Goal: Information Seeking & Learning: Check status

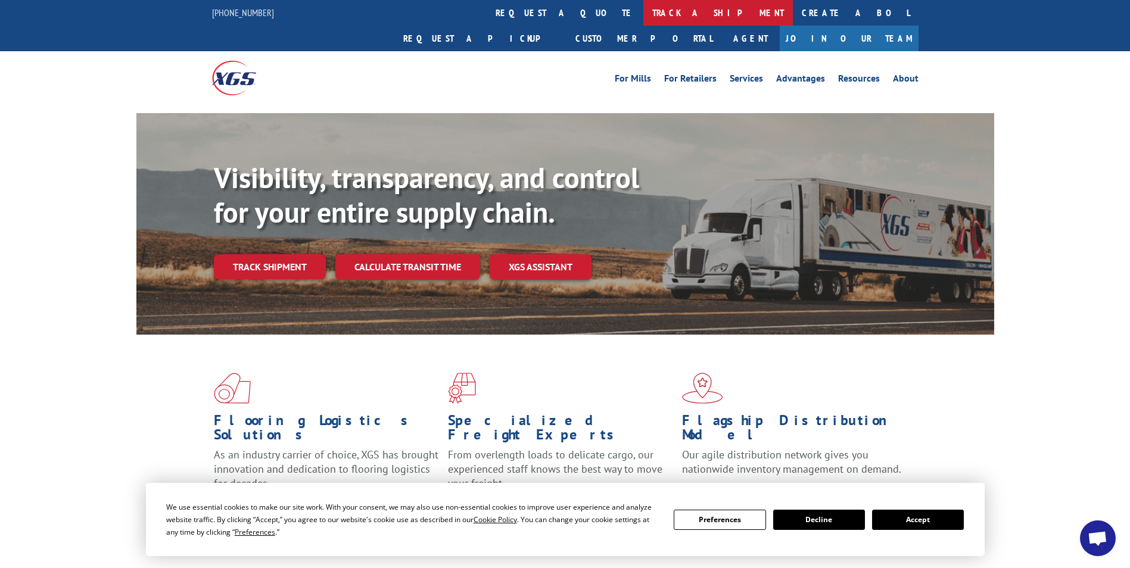
click at [643, 10] on link "track a shipment" at bounding box center [717, 13] width 149 height 26
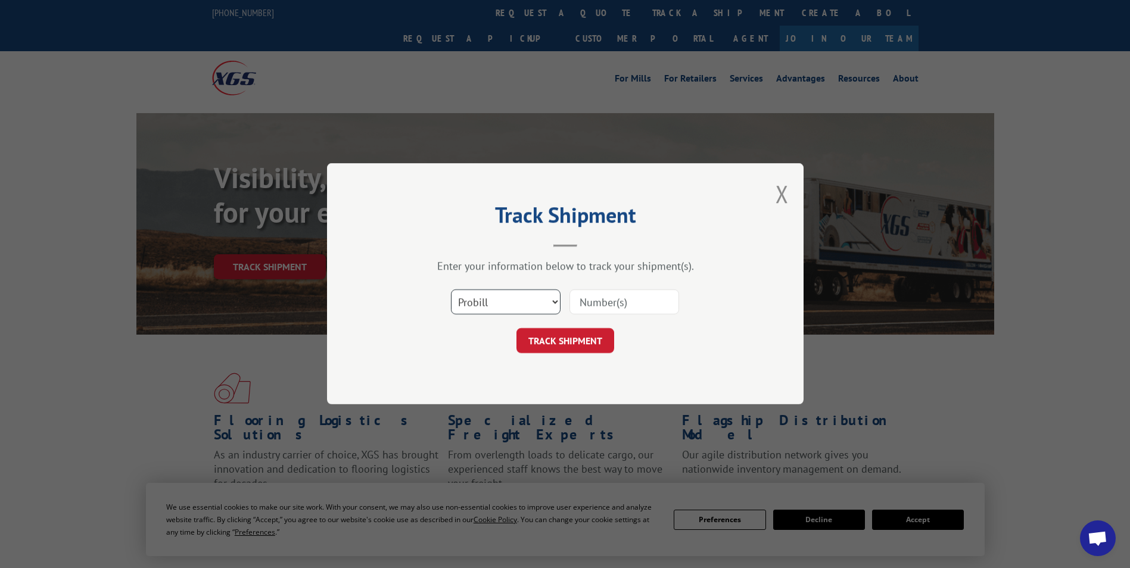
click at [556, 301] on select "Select category... Probill BOL PO" at bounding box center [506, 302] width 110 height 25
select select "bol"
click at [451, 290] on select "Select category... Probill BOL PO" at bounding box center [506, 302] width 110 height 25
click at [588, 300] on input at bounding box center [624, 302] width 110 height 25
type input "1352482"
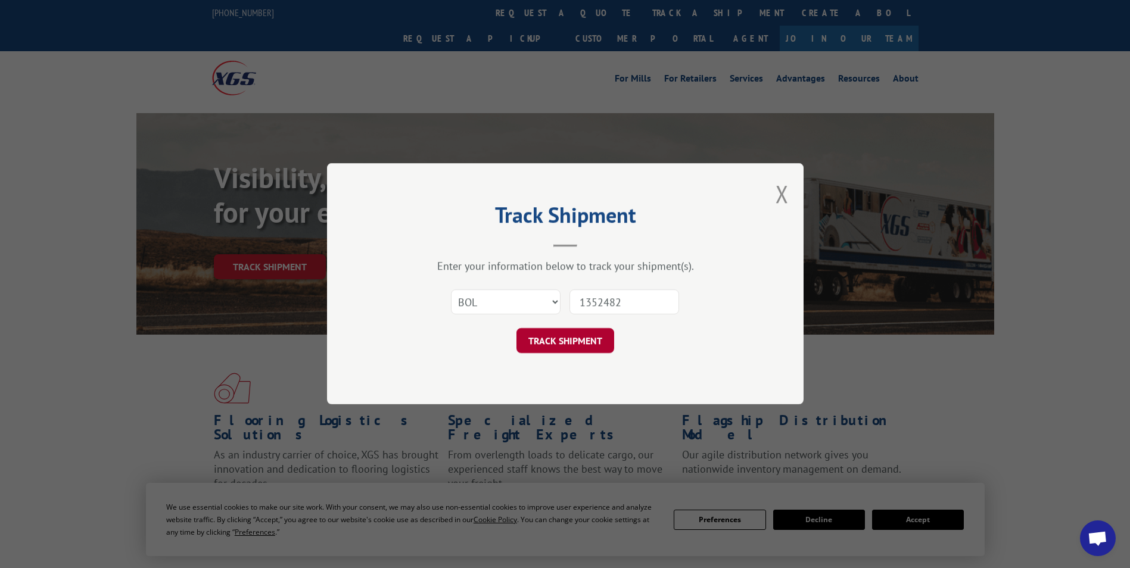
click at [563, 340] on button "TRACK SHIPMENT" at bounding box center [565, 341] width 98 height 25
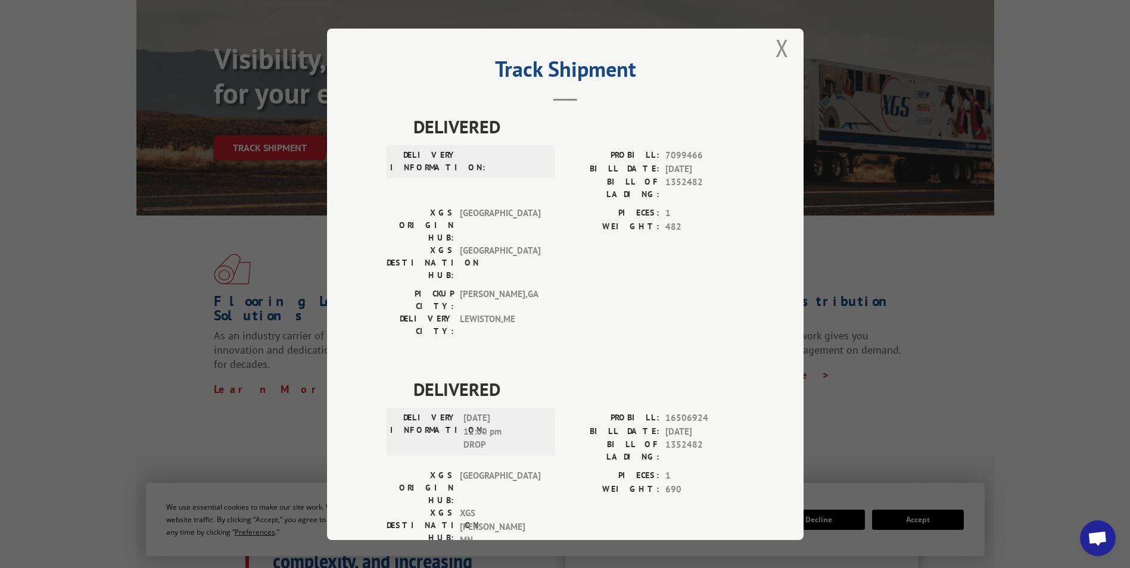
scroll to position [21, 0]
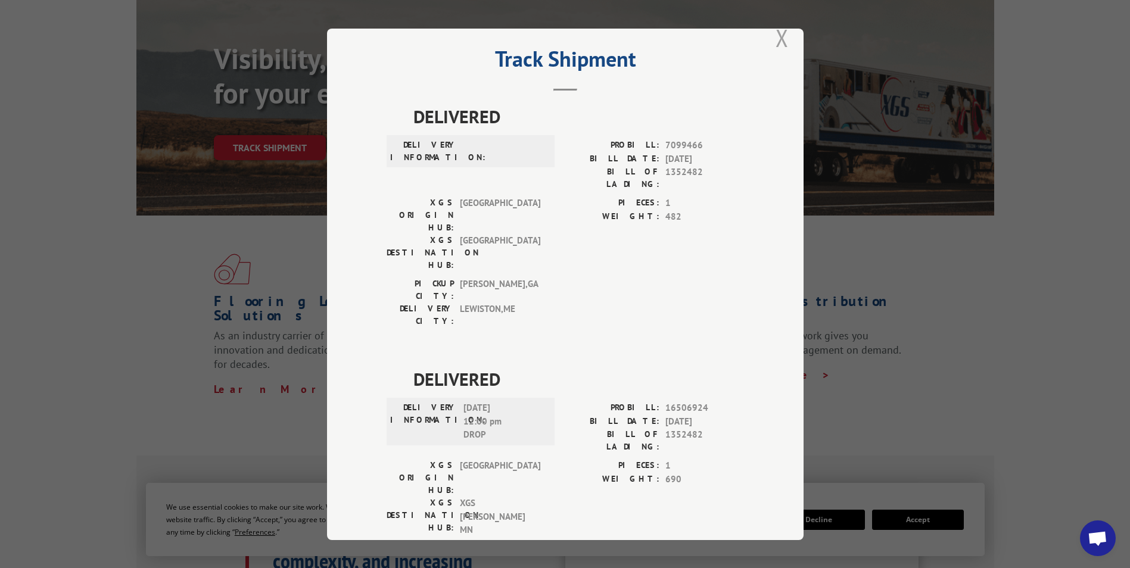
click at [778, 34] on button "Close modal" at bounding box center [781, 38] width 13 height 32
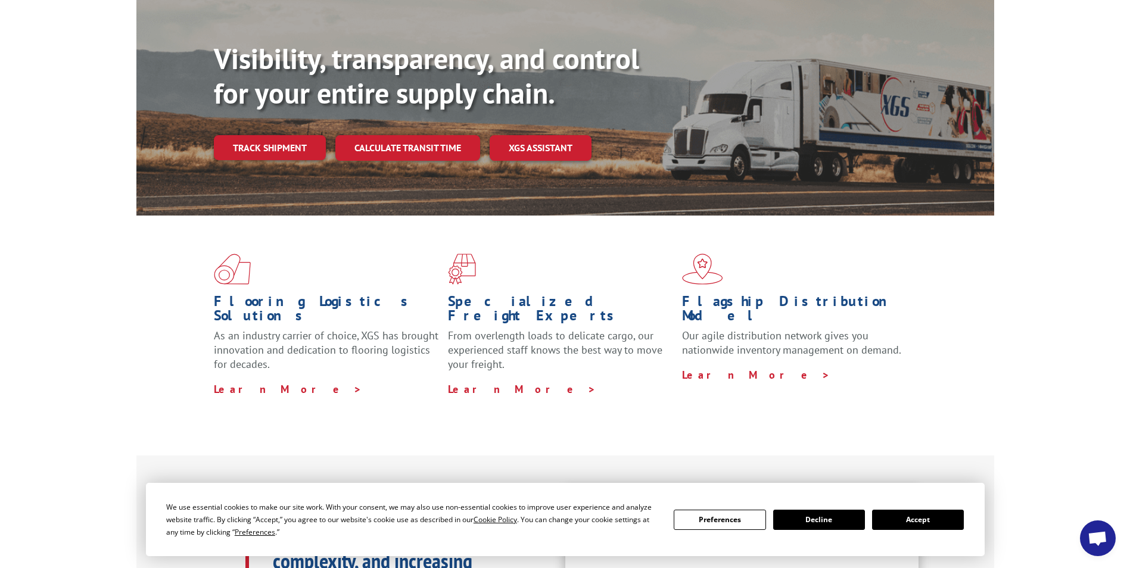
scroll to position [0, 0]
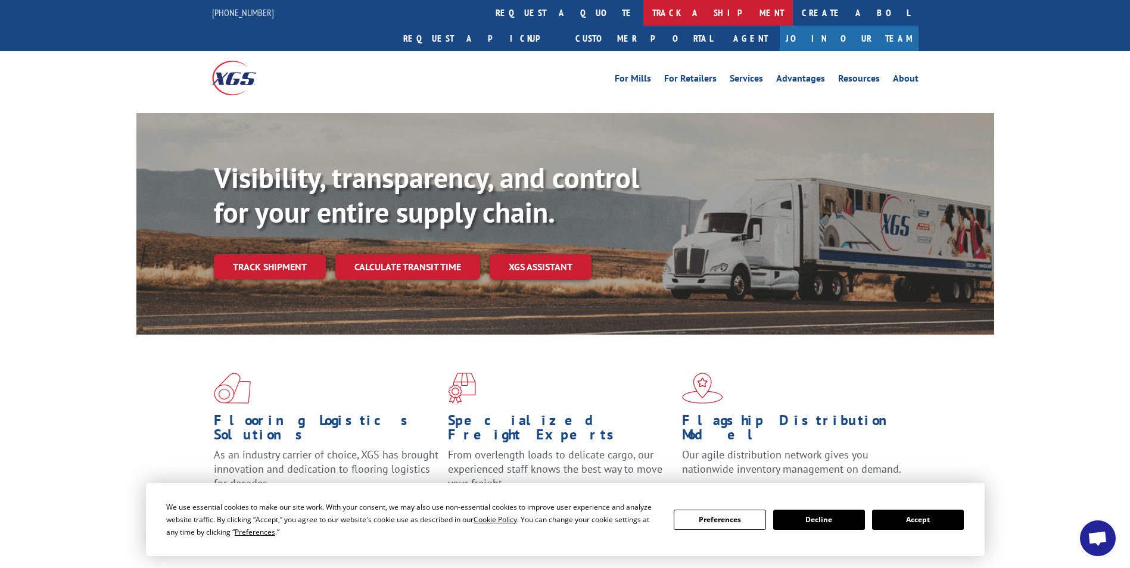
click at [643, 10] on link "track a shipment" at bounding box center [717, 13] width 149 height 26
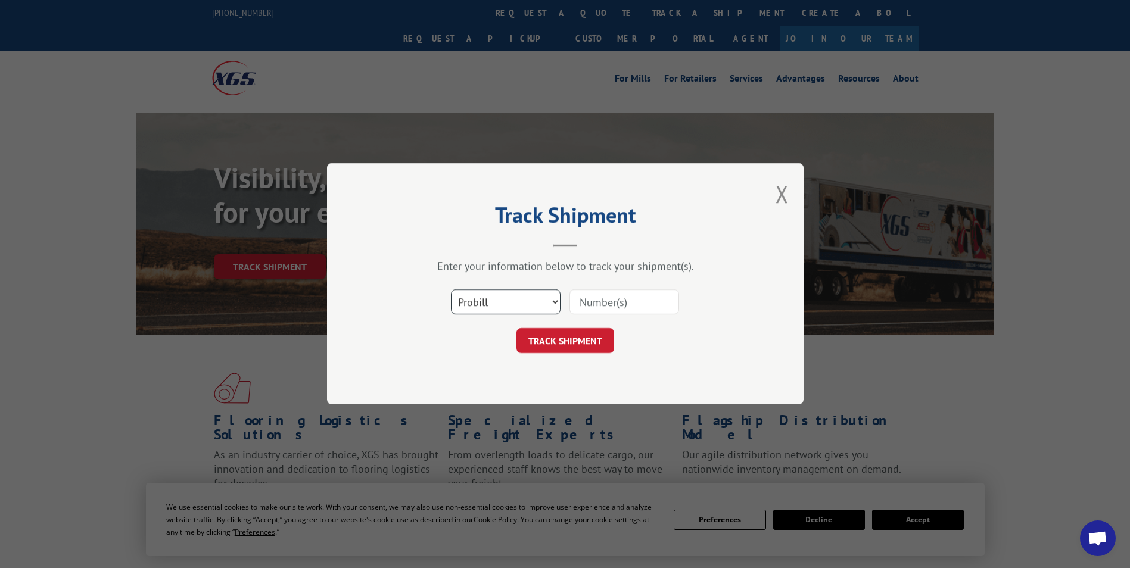
click at [504, 301] on select "Select category... Probill BOL PO" at bounding box center [506, 302] width 110 height 25
click at [778, 195] on button "Close modal" at bounding box center [781, 194] width 13 height 32
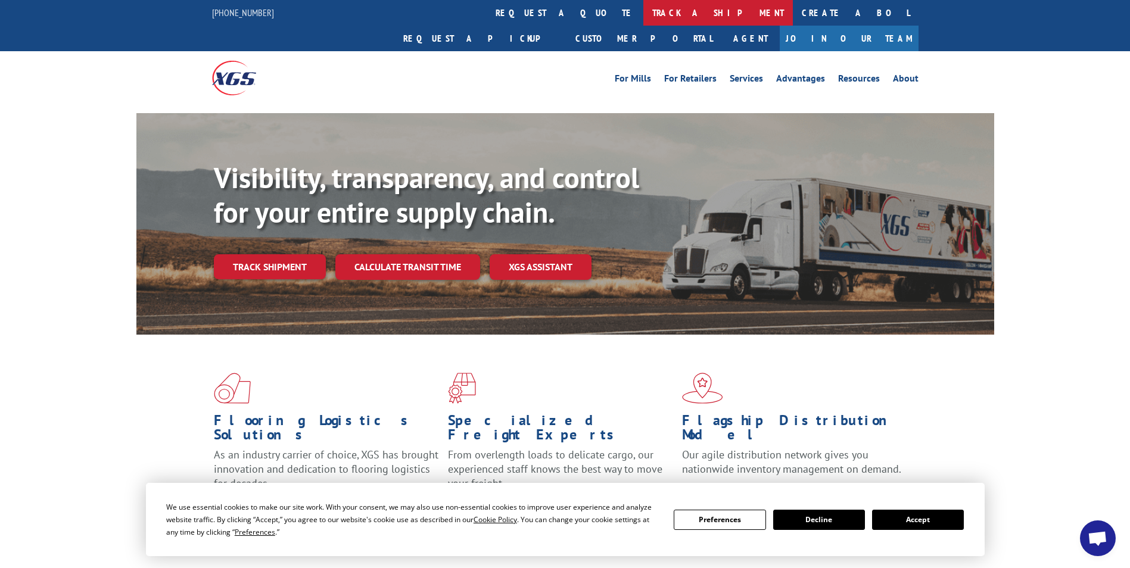
click at [643, 13] on link "track a shipment" at bounding box center [717, 13] width 149 height 26
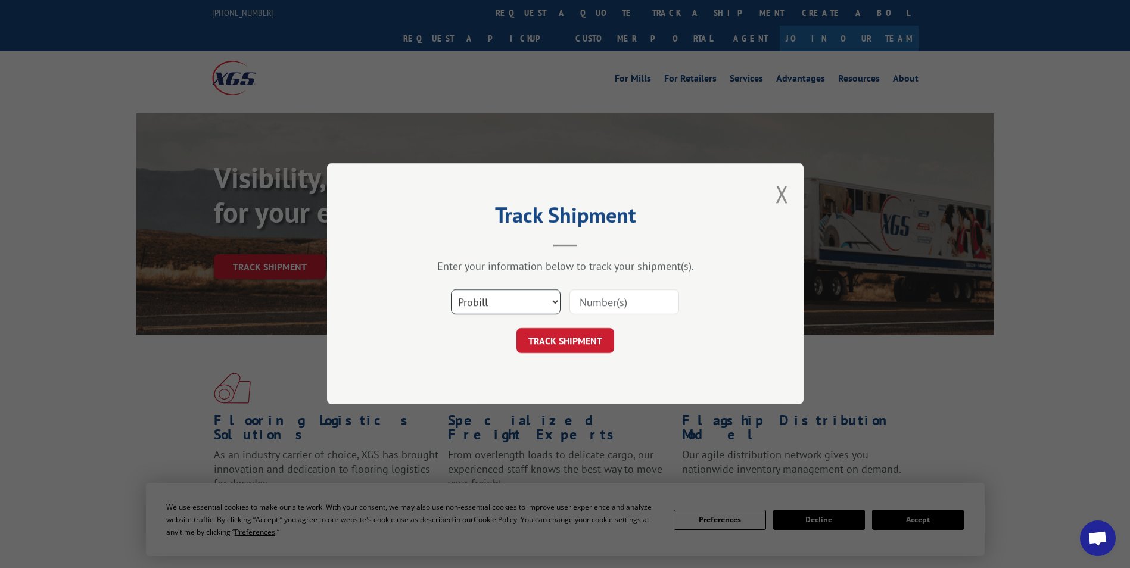
click at [499, 304] on select "Select category... Probill BOL PO" at bounding box center [506, 302] width 110 height 25
select select "bol"
click at [451, 290] on select "Select category... Probill BOL PO" at bounding box center [506, 302] width 110 height 25
click at [609, 291] on div at bounding box center [624, 302] width 110 height 27
click at [603, 299] on input at bounding box center [624, 302] width 110 height 25
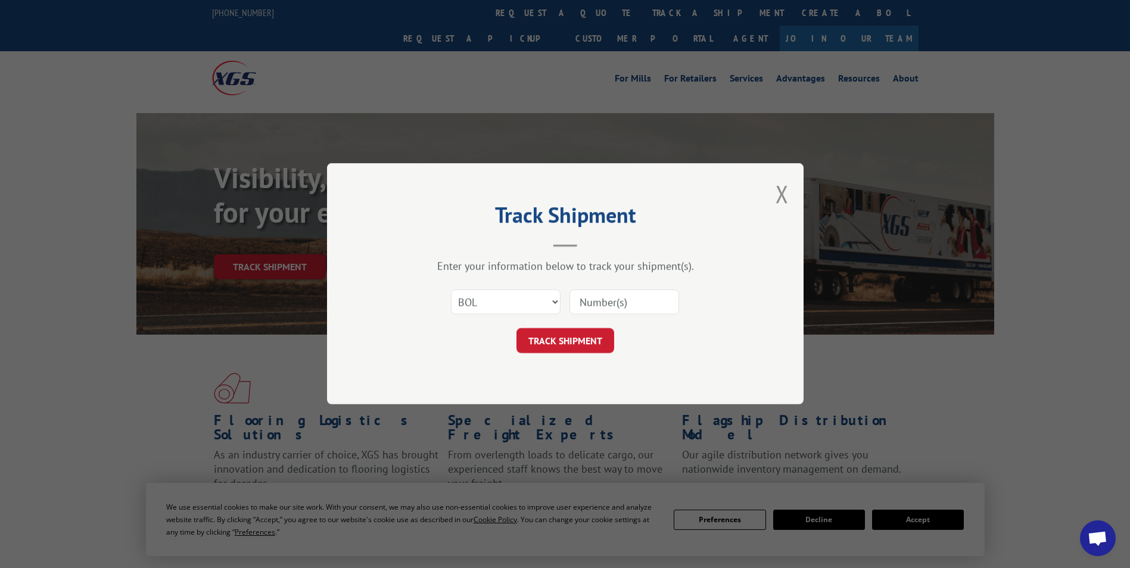
click at [656, 304] on input at bounding box center [624, 302] width 110 height 25
type input "7082782"
click at [578, 347] on button "TRACK SHIPMENT" at bounding box center [565, 341] width 98 height 25
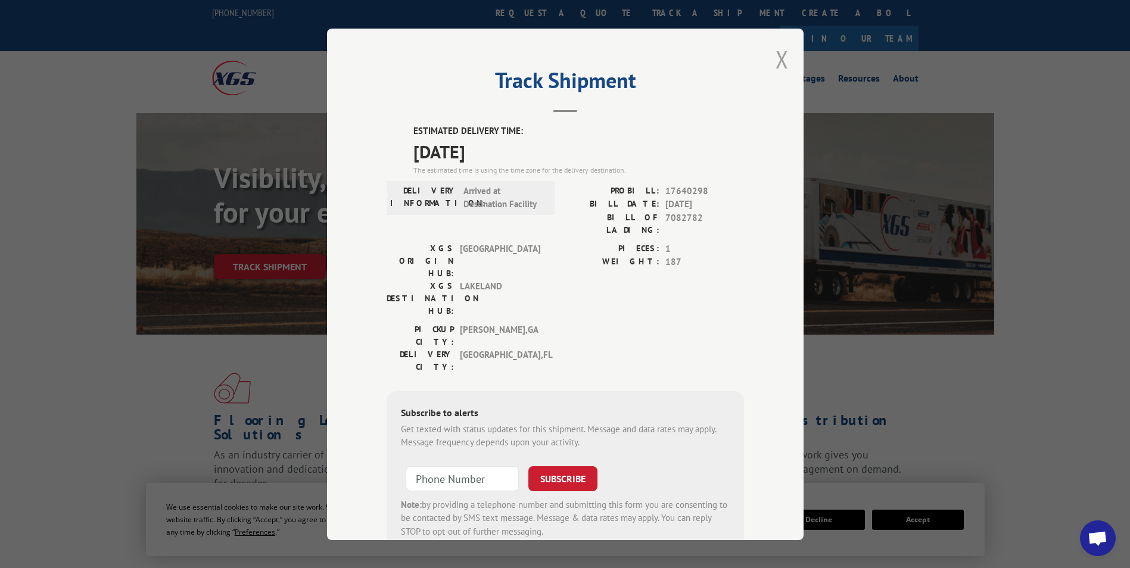
click at [779, 63] on button "Close modal" at bounding box center [781, 59] width 13 height 32
